Goal: Task Accomplishment & Management: Use online tool/utility

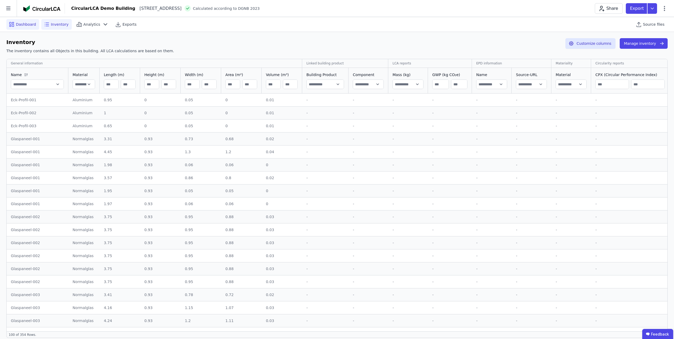
click at [16, 26] on div "Dashboard" at bounding box center [22, 24] width 33 height 11
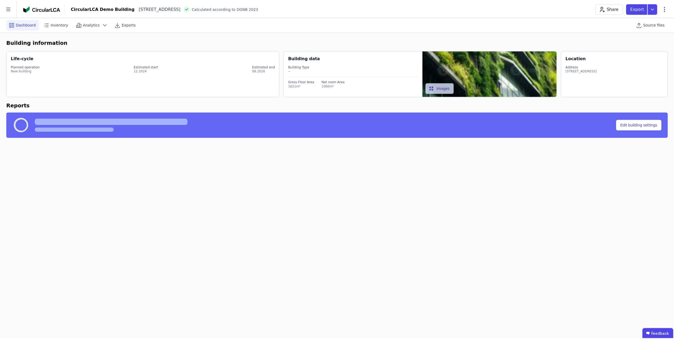
select select "*"
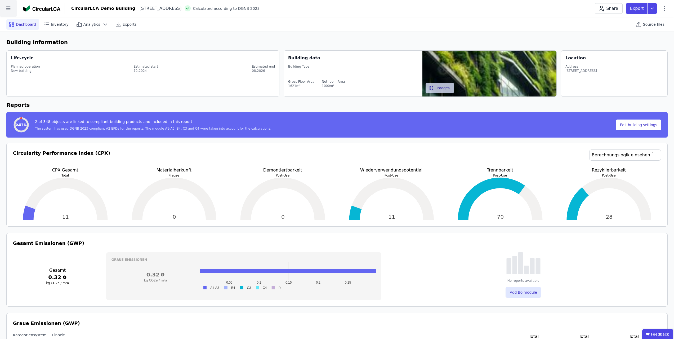
click at [8, 10] on icon at bounding box center [8, 8] width 17 height 17
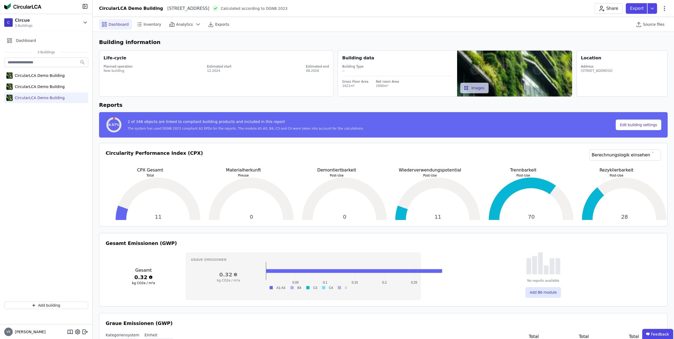
click at [35, 97] on div "CircularLCA Demo Building" at bounding box center [39, 97] width 52 height 5
select select "*"
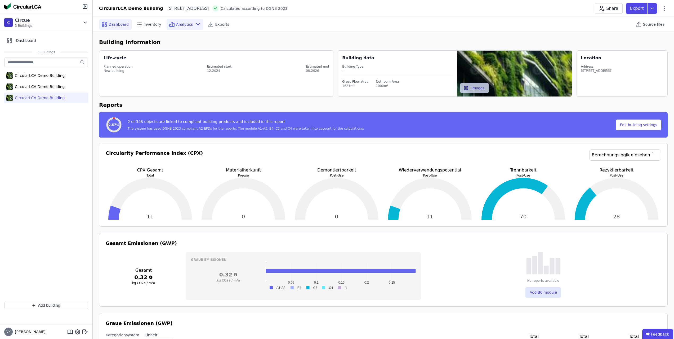
click at [171, 21] on icon at bounding box center [172, 24] width 6 height 6
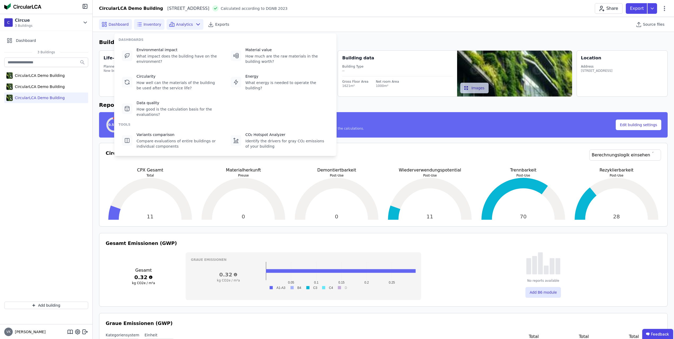
click at [147, 22] on span "Inventory" at bounding box center [153, 24] width 18 height 5
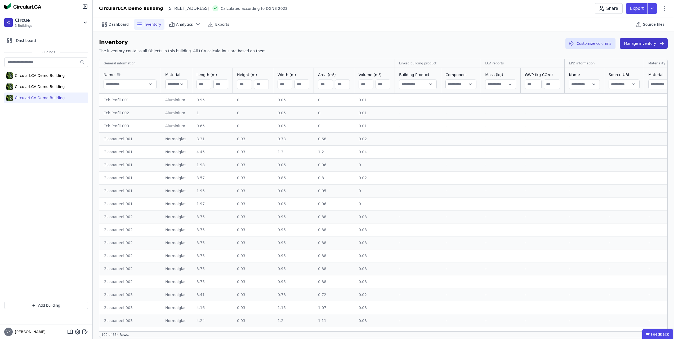
click at [527, 46] on button "Manage inventory" at bounding box center [644, 43] width 48 height 11
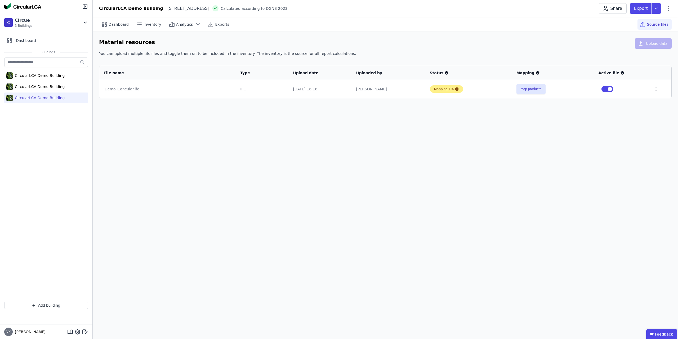
click at [443, 91] on div "Mapping 1%" at bounding box center [444, 89] width 20 height 4
click at [443, 87] on div "Mapping 1%" at bounding box center [444, 89] width 20 height 4
click at [454, 89] on div at bounding box center [456, 89] width 5 height 4
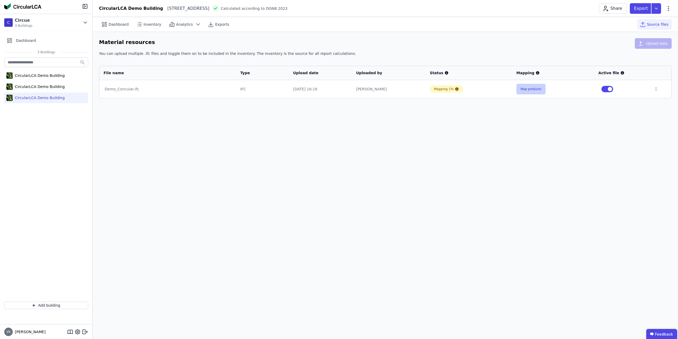
click at [519, 88] on button "Map products" at bounding box center [531, 89] width 29 height 11
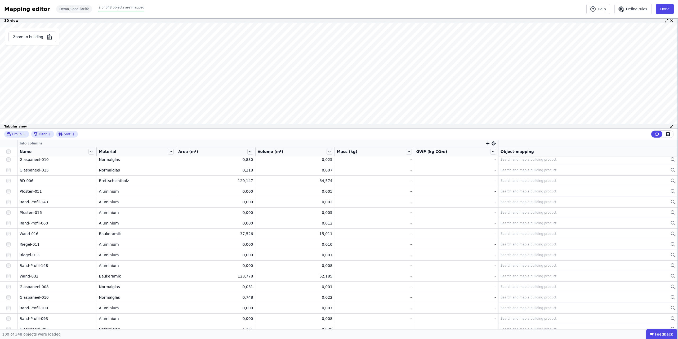
scroll to position [530, 0]
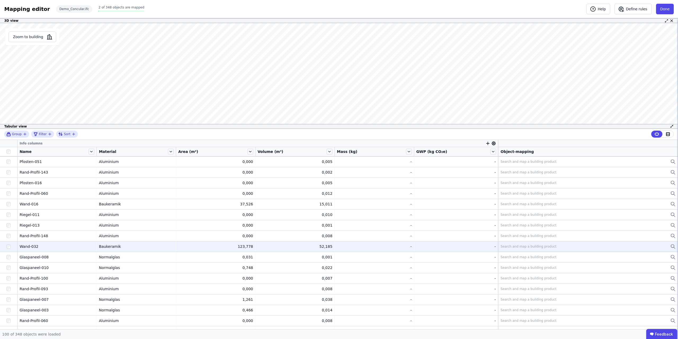
click at [163, 249] on td "Baukeramik Baukeramik" at bounding box center [136, 246] width 79 height 11
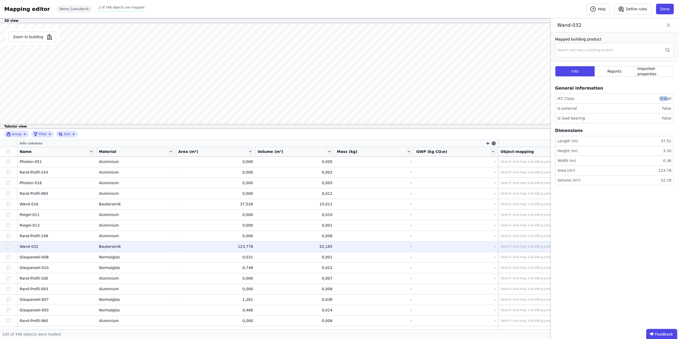
drag, startPoint x: 661, startPoint y: 97, endPoint x: 667, endPoint y: 97, distance: 6.1
click at [527, 97] on div "IfcWall" at bounding box center [664, 98] width 14 height 5
click at [527, 70] on span "Reports" at bounding box center [615, 71] width 14 height 5
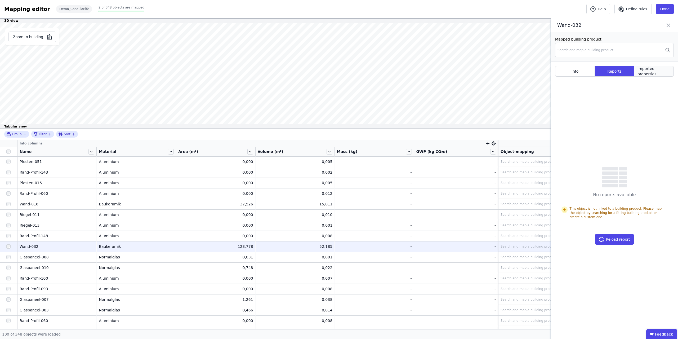
click at [527, 73] on span "Imported-properties" at bounding box center [654, 71] width 33 height 11
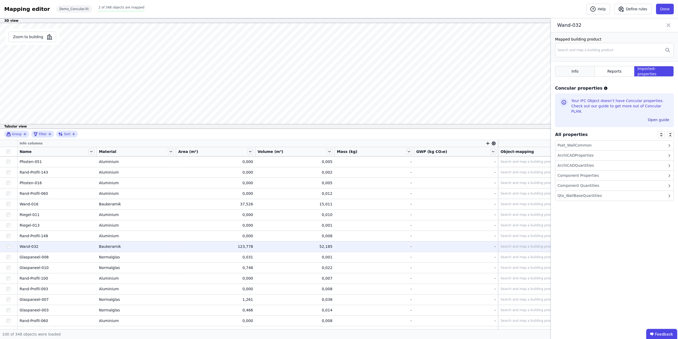
click at [527, 70] on span "Info" at bounding box center [575, 71] width 7 height 5
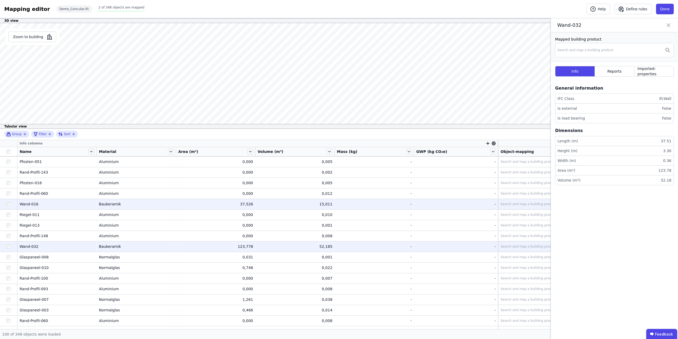
click at [119, 199] on td "Baukeramik Baukeramik" at bounding box center [136, 204] width 79 height 11
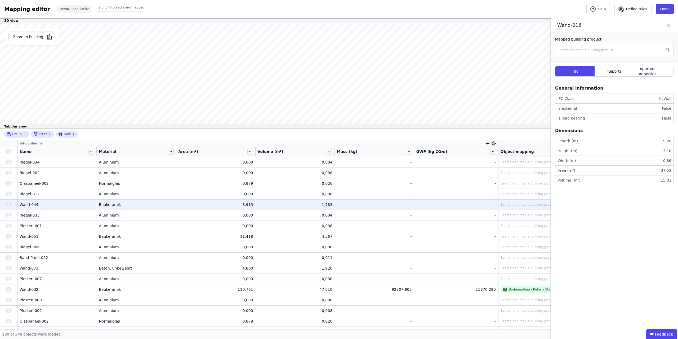
scroll to position [0, 0]
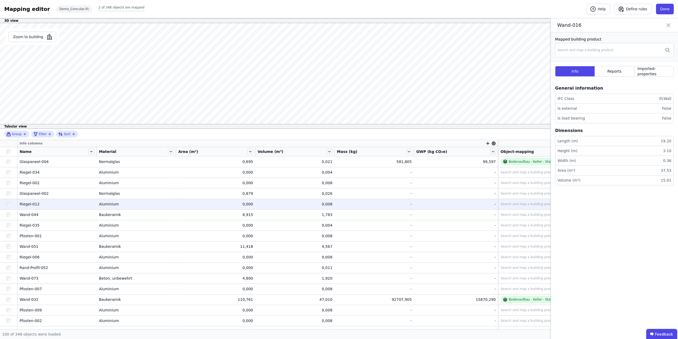
click at [295, 207] on td "0,008 0,008" at bounding box center [295, 204] width 79 height 11
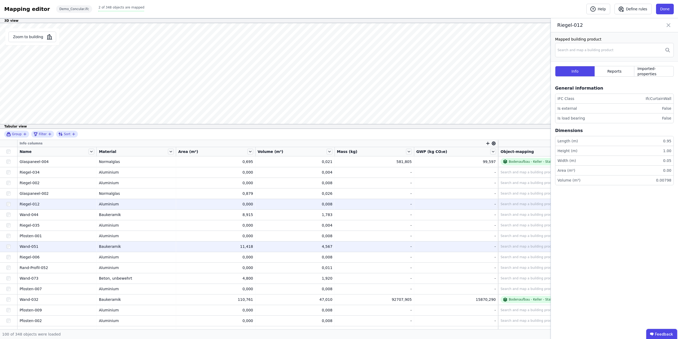
click at [285, 250] on td "4,567 4,567" at bounding box center [295, 246] width 79 height 11
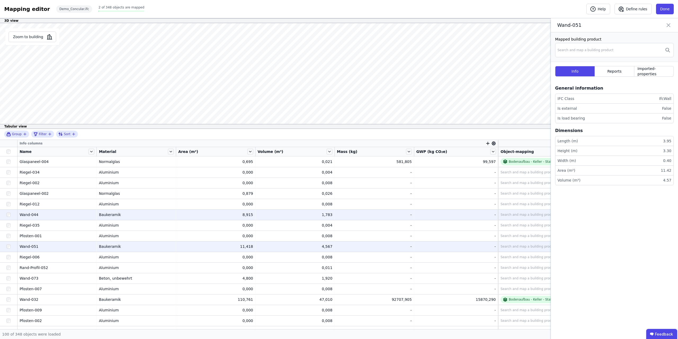
click at [274, 217] on div "1,783" at bounding box center [295, 214] width 75 height 5
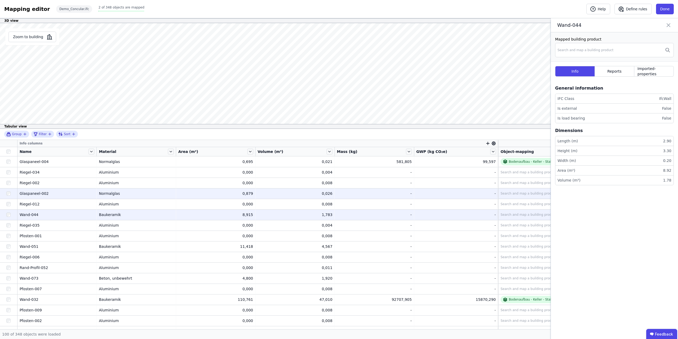
click at [252, 197] on td "0,879 0,879" at bounding box center [215, 193] width 79 height 11
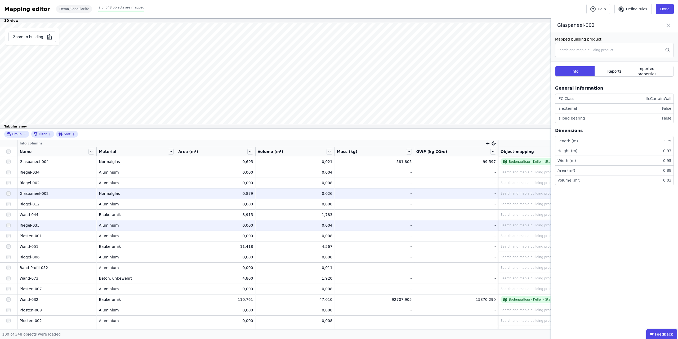
click at [240, 222] on td "0,000 0,000" at bounding box center [215, 225] width 79 height 11
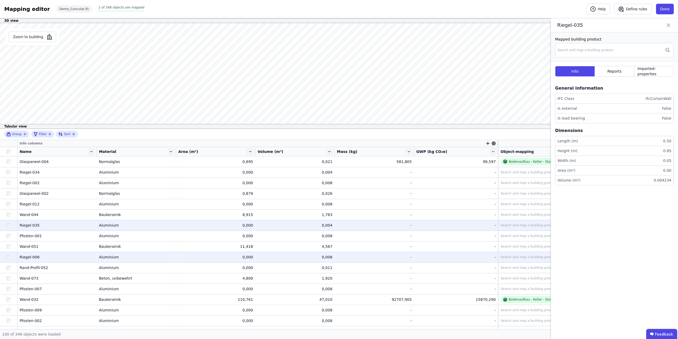
click at [240, 256] on div "0,000" at bounding box center [215, 256] width 75 height 5
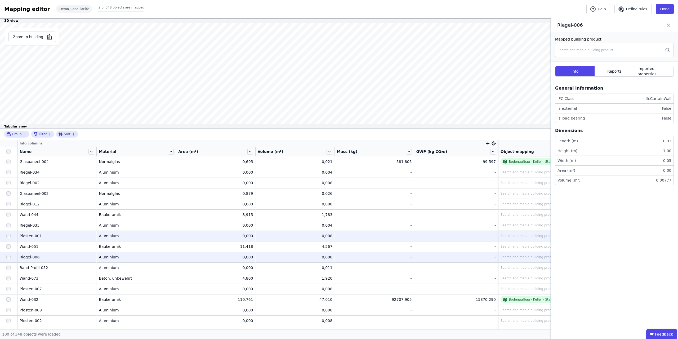
click at [226, 232] on td "0,000 0,000" at bounding box center [215, 235] width 79 height 11
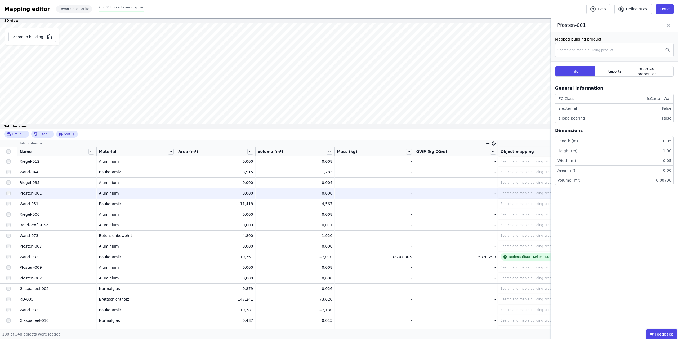
scroll to position [159, 0]
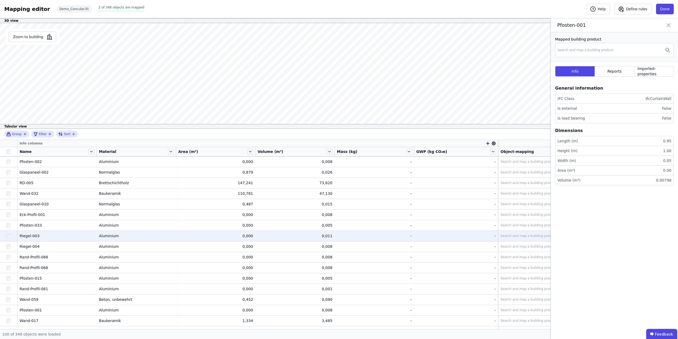
click at [241, 235] on div "0,000" at bounding box center [215, 235] width 75 height 5
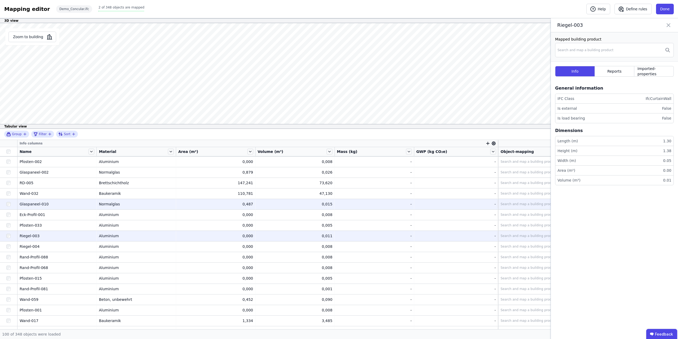
click at [243, 208] on td "0,487 0,487" at bounding box center [215, 204] width 79 height 11
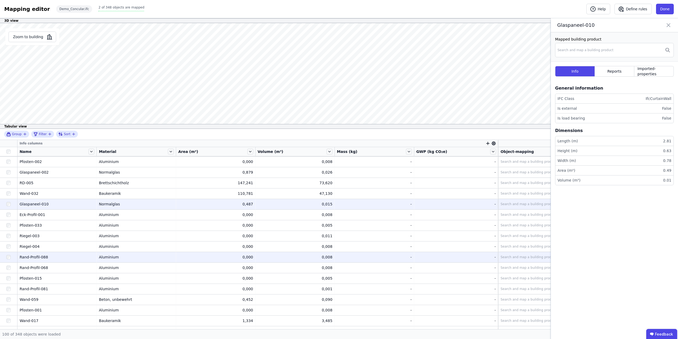
click at [247, 259] on div "0,000" at bounding box center [215, 256] width 75 height 5
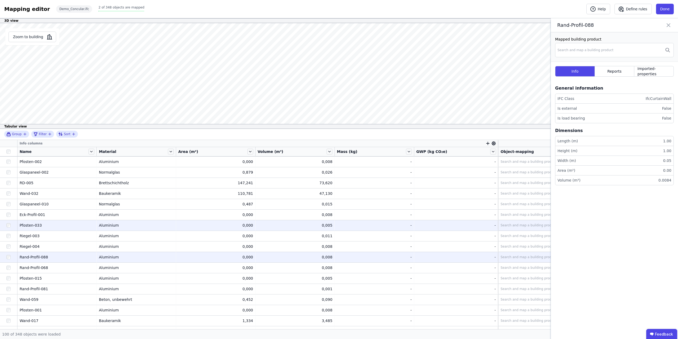
click at [242, 220] on td "0,000 0,000" at bounding box center [215, 225] width 79 height 11
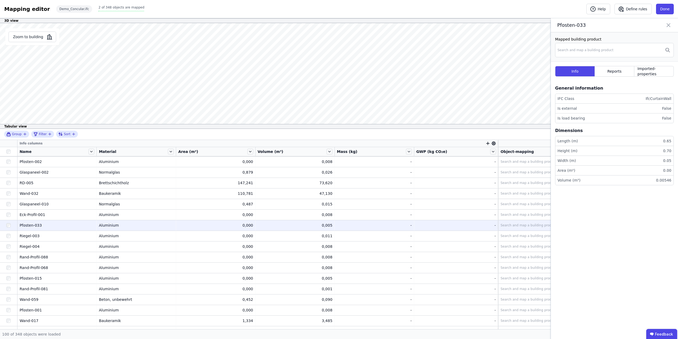
click at [511, 224] on div "Search and map a building product" at bounding box center [529, 225] width 56 height 4
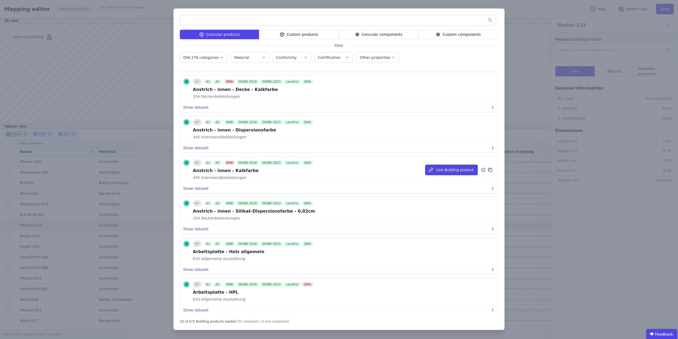
scroll to position [662, 0]
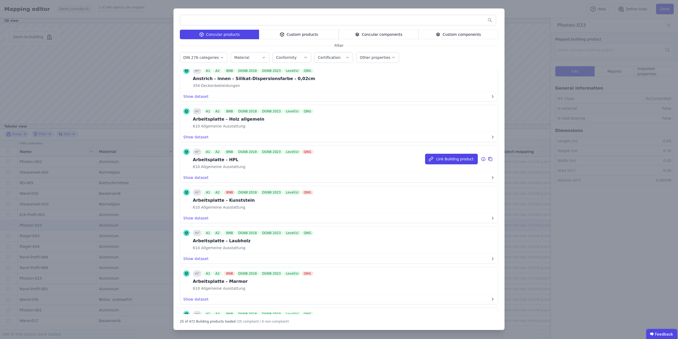
click at [254, 170] on div "m³ A1 A2 BNB DGNB 2018 DGNB 2023 Level(s) QNG Arbeitsplatte - HPL 610 Allgemein…" at bounding box center [339, 158] width 318 height 27
click at [452, 161] on button "Link Building product" at bounding box center [451, 159] width 53 height 11
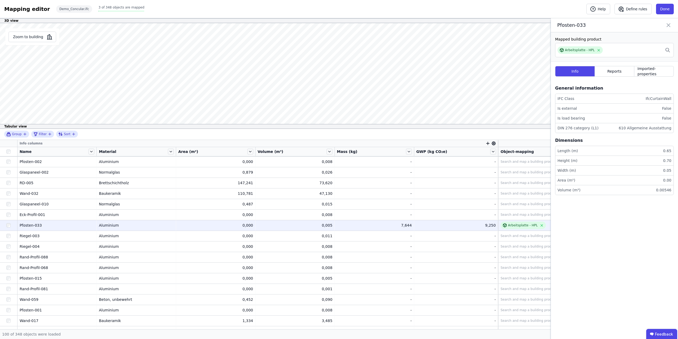
click at [439, 152] on span "GWP (kg CO₂e)" at bounding box center [431, 151] width 31 height 5
click at [492, 150] on div "GWP (kg CO₂e)" at bounding box center [456, 151] width 84 height 9
click at [491, 150] on icon at bounding box center [493, 152] width 6 height 6
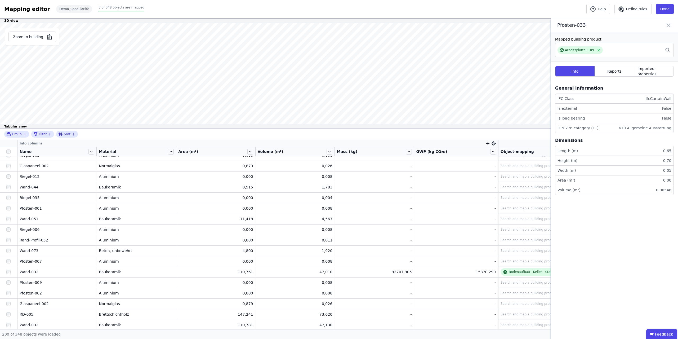
scroll to position [0, 0]
